Goal: Task Accomplishment & Management: Complete application form

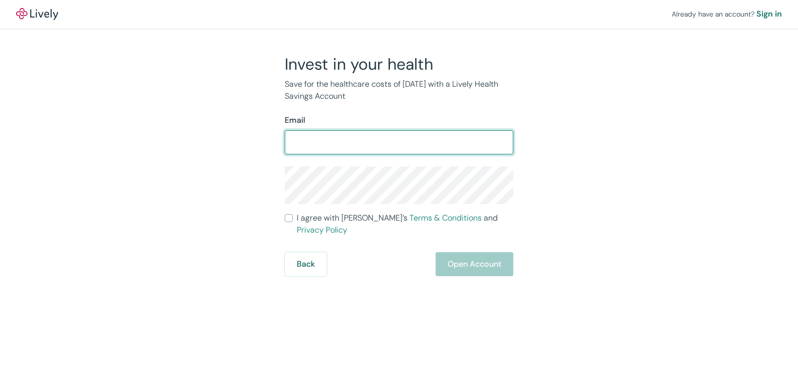
drag, startPoint x: 0, startPoint y: 0, endPoint x: 308, endPoint y: 148, distance: 342.1
click at [308, 148] on input "Email" at bounding box center [399, 142] width 229 height 20
type input "[PERSON_NAME][EMAIL_ADDRESS][DOMAIN_NAME]"
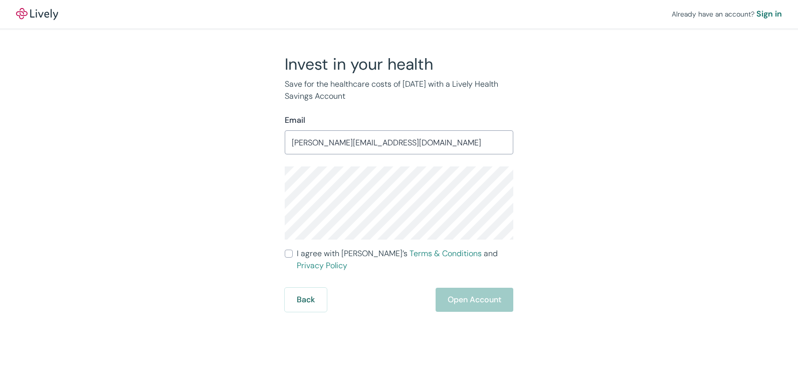
click at [289, 254] on input "I agree with Lively’s Terms & Conditions and Privacy Policy" at bounding box center [289, 254] width 8 height 8
checkbox input "true"
click at [486, 288] on button "Open Account" at bounding box center [475, 300] width 78 height 24
